Goal: Entertainment & Leisure: Consume media (video, audio)

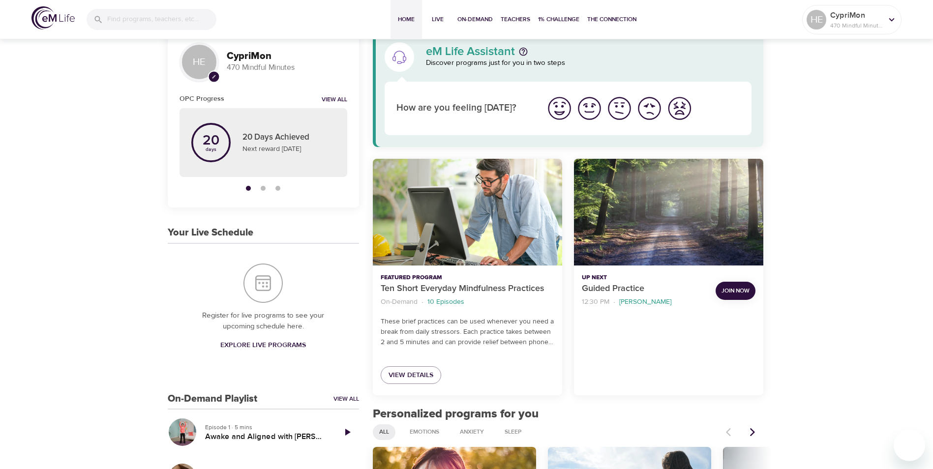
scroll to position [49, 0]
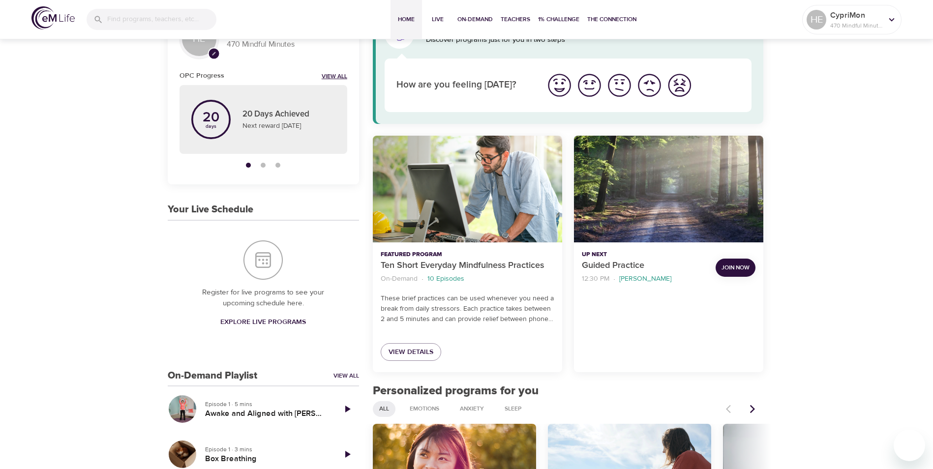
click at [324, 78] on link "View All" at bounding box center [335, 77] width 26 height 8
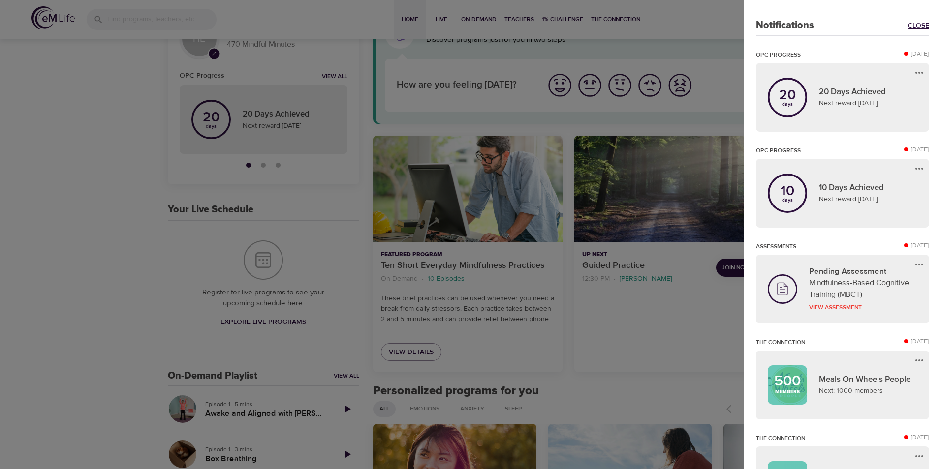
click at [920, 25] on link "Close" at bounding box center [918, 26] width 22 height 10
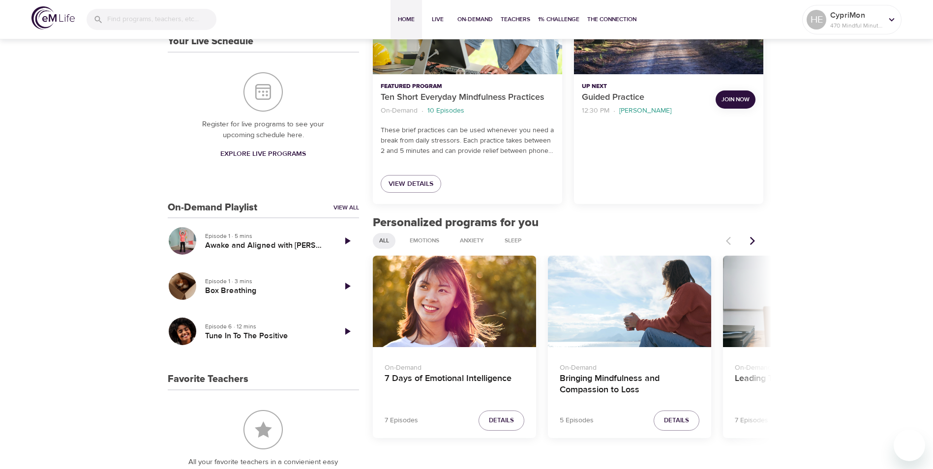
scroll to position [0, 0]
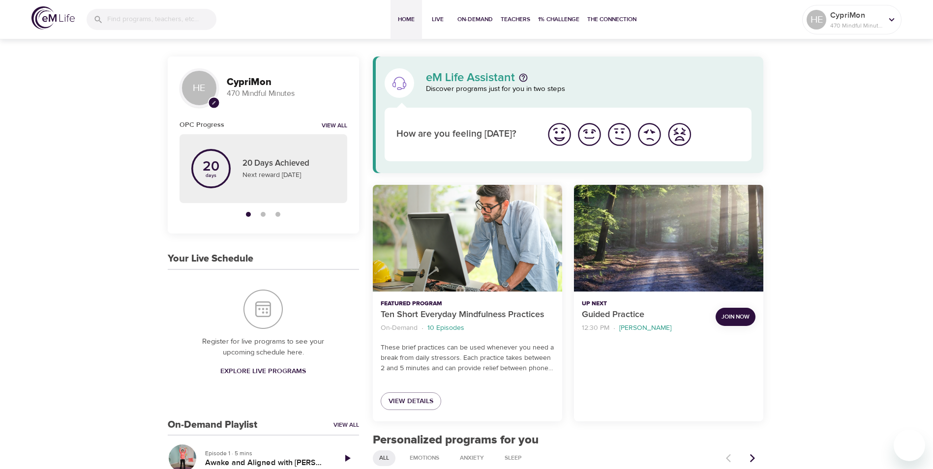
click at [196, 123] on h6 "OPC Progress" at bounding box center [202, 125] width 45 height 11
click at [568, 18] on span "1% Challenge" at bounding box center [558, 19] width 41 height 10
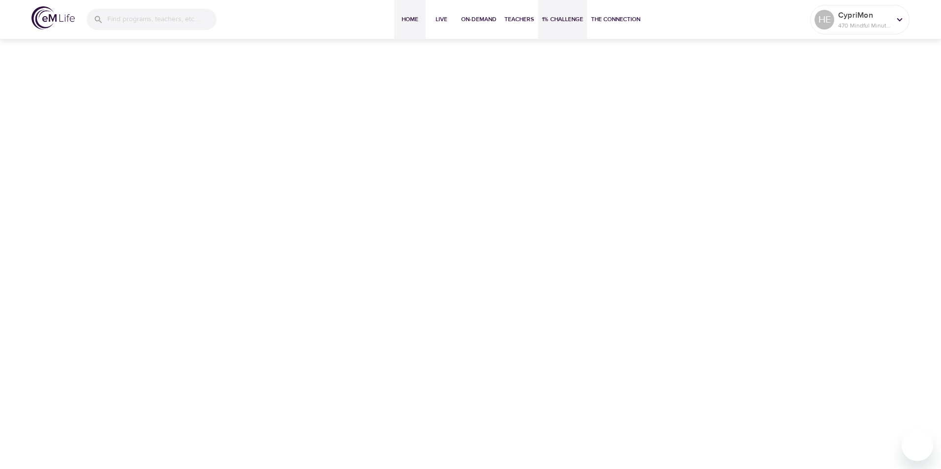
click at [406, 24] on span "Home" at bounding box center [410, 19] width 24 height 10
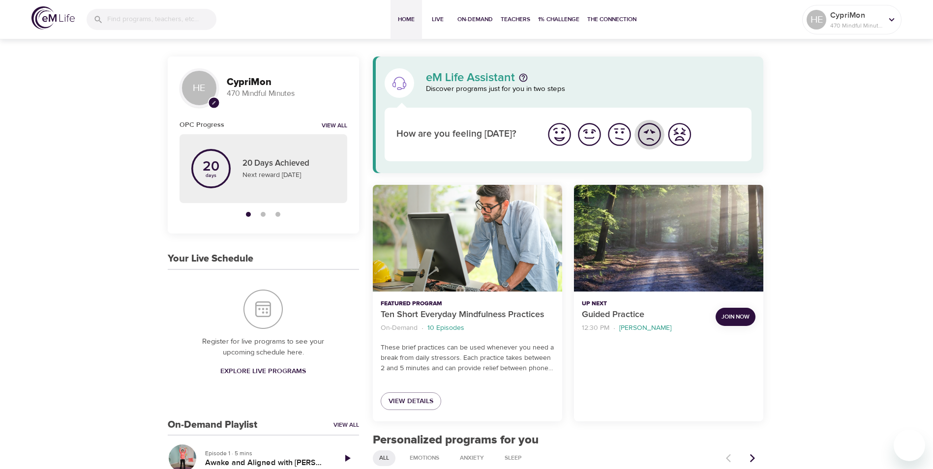
click at [639, 137] on img "I'm feeling bad" at bounding box center [649, 134] width 27 height 27
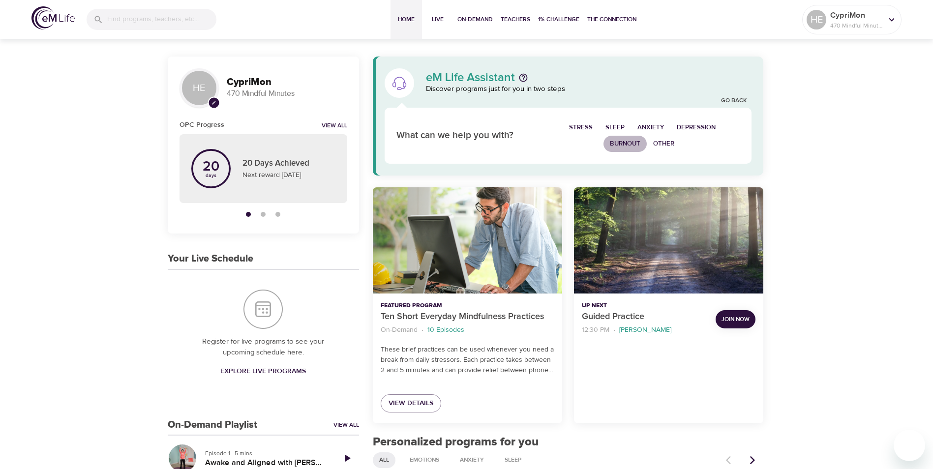
click at [627, 144] on span "Burnout" at bounding box center [625, 143] width 31 height 11
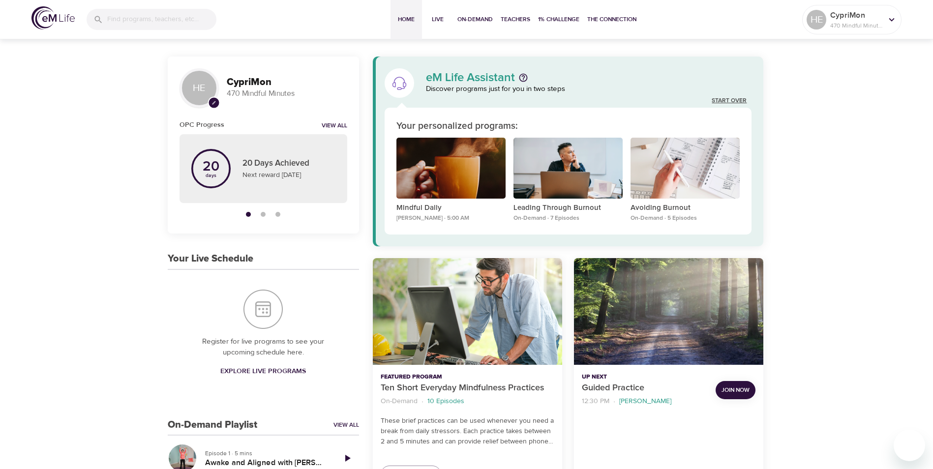
click at [726, 103] on link "Start Over" at bounding box center [729, 101] width 35 height 8
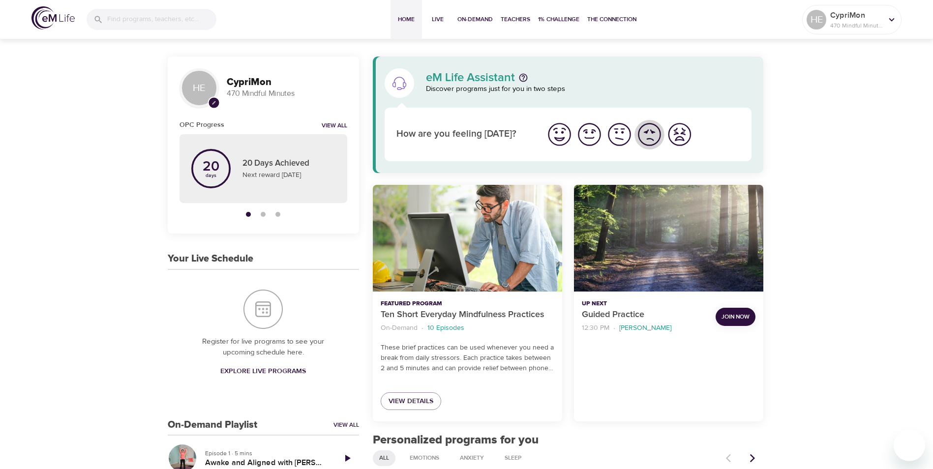
click at [644, 137] on img "I'm feeling bad" at bounding box center [649, 134] width 27 height 27
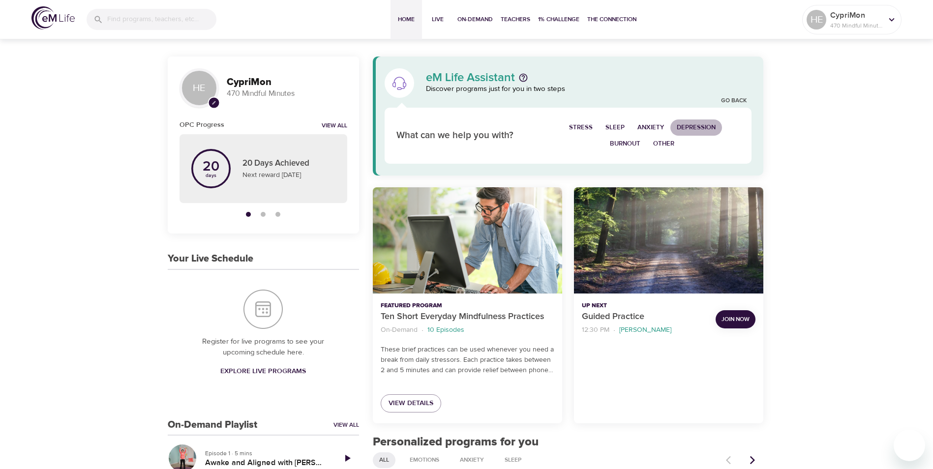
click at [699, 126] on span "Depression" at bounding box center [696, 127] width 39 height 11
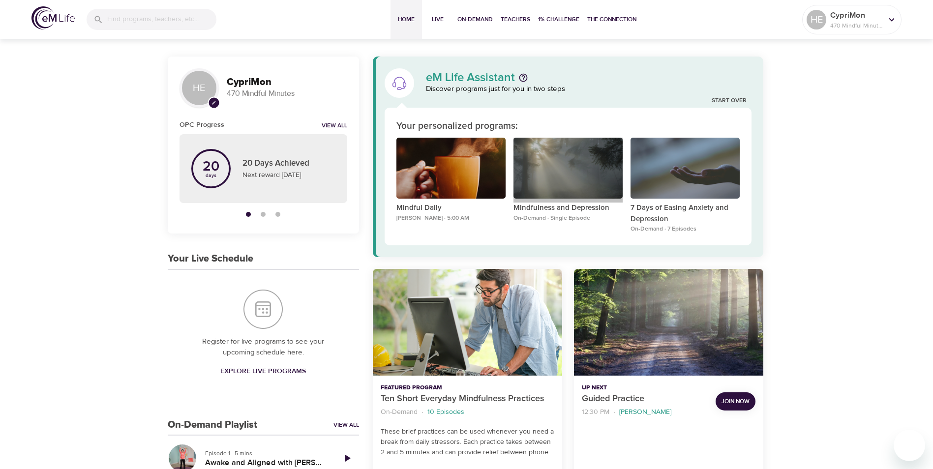
click at [587, 163] on div "Mindfulness and Depression" at bounding box center [568, 168] width 109 height 61
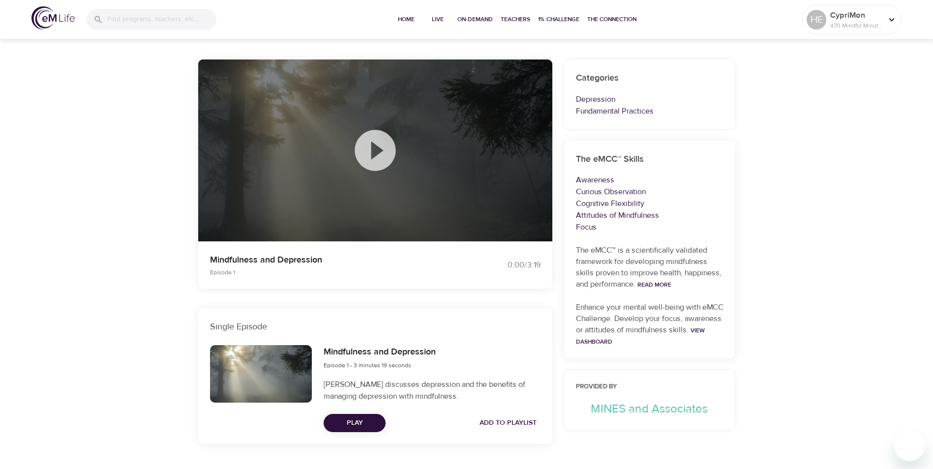
scroll to position [91, 0]
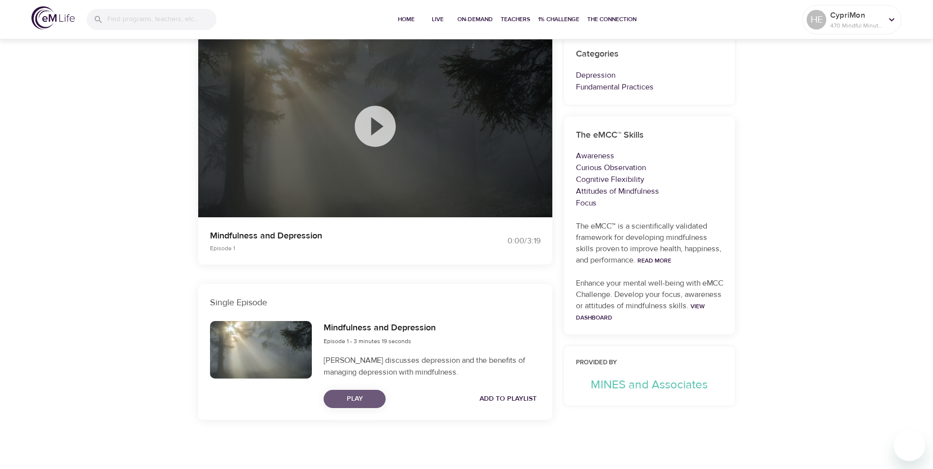
click at [344, 400] on span "Play" at bounding box center [355, 399] width 46 height 12
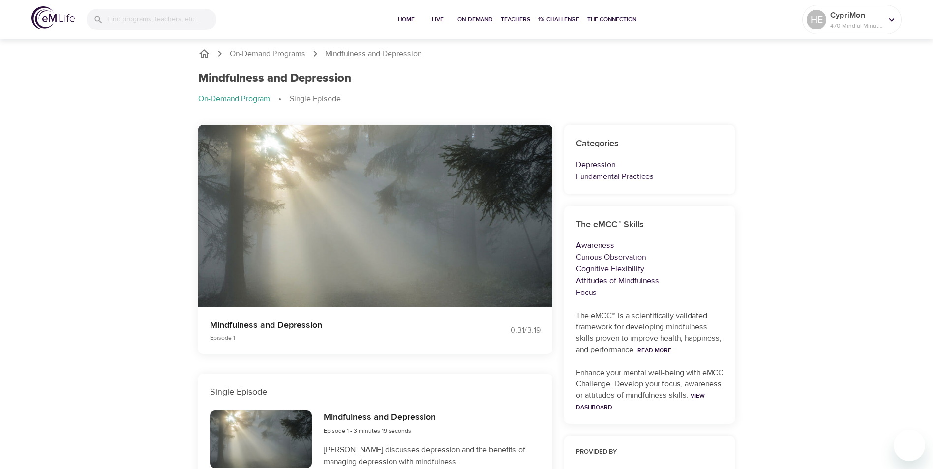
scroll to position [0, 0]
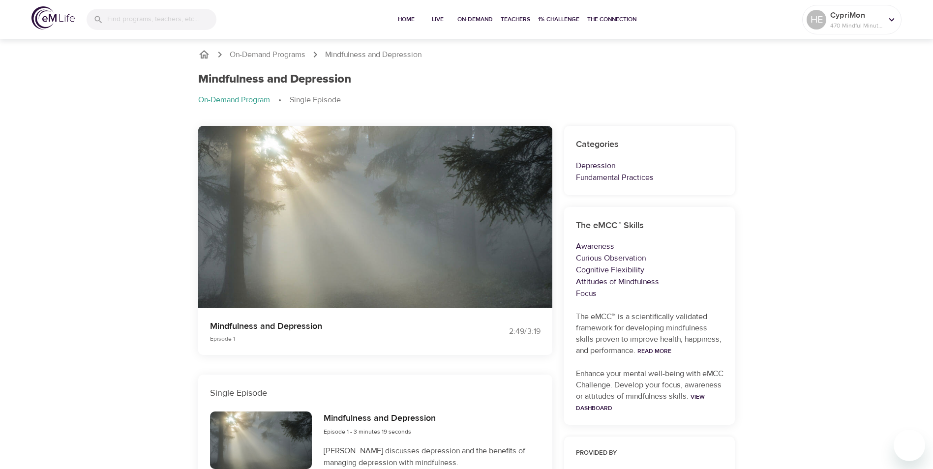
click at [42, 313] on div "On-Demand Programs Mindfulness and Depression Mindfulness and Depression On-Dem…" at bounding box center [466, 298] width 933 height 523
click at [298, 51] on p "On-Demand Programs" at bounding box center [268, 54] width 76 height 11
